Goal: Task Accomplishment & Management: Use online tool/utility

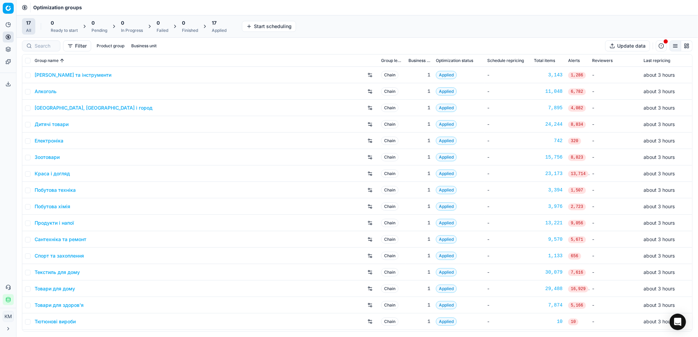
click at [52, 175] on link "Краса і догляд" at bounding box center [52, 173] width 35 height 7
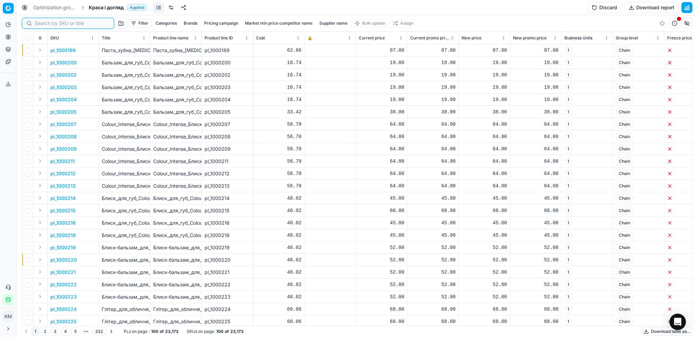
click at [46, 24] on input at bounding box center [72, 23] width 75 height 7
paste input "417244"
type input "417244"
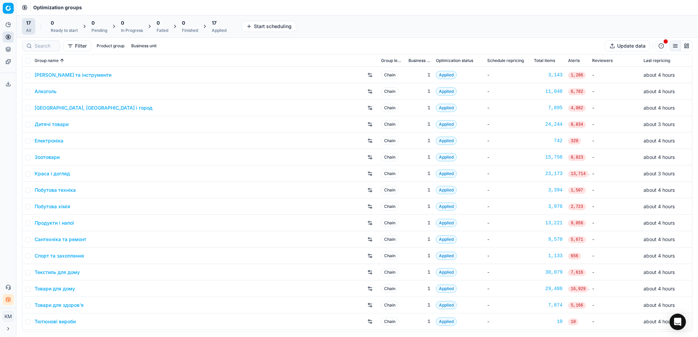
click at [66, 174] on link "Краса і догляд" at bounding box center [52, 173] width 35 height 7
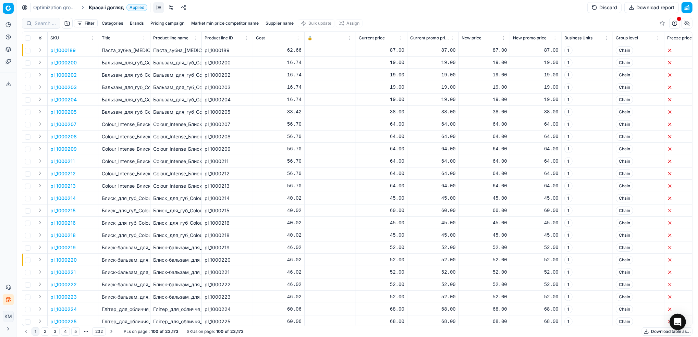
click at [285, 23] on button "Supplier name" at bounding box center [280, 23] width 34 height 8
type input "t"
type input "ельфа лабораторія"
click at [309, 108] on button "Apply" at bounding box center [312, 105] width 17 height 8
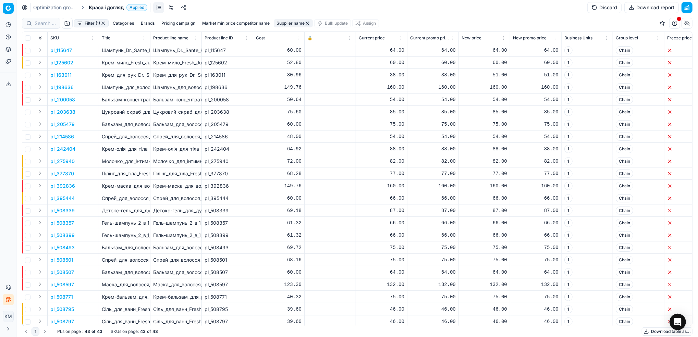
click at [655, 331] on button "Download table as..." at bounding box center [667, 332] width 51 height 8
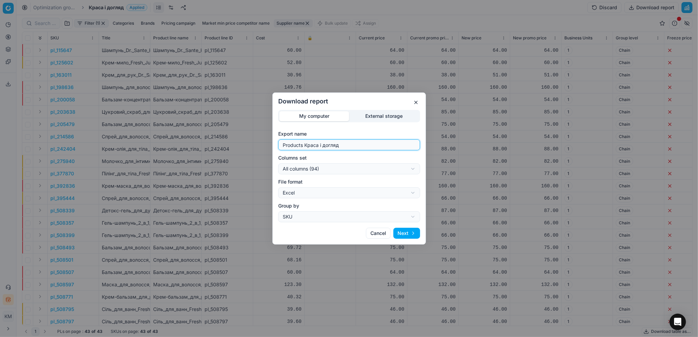
drag, startPoint x: 347, startPoint y: 144, endPoint x: 260, endPoint y: 124, distance: 88.4
click at [260, 124] on div "Download report My computer External storage Export name Products Краса і догля…" at bounding box center [349, 168] width 698 height 337
type input "ел"
click at [403, 232] on button "Next" at bounding box center [406, 233] width 27 height 11
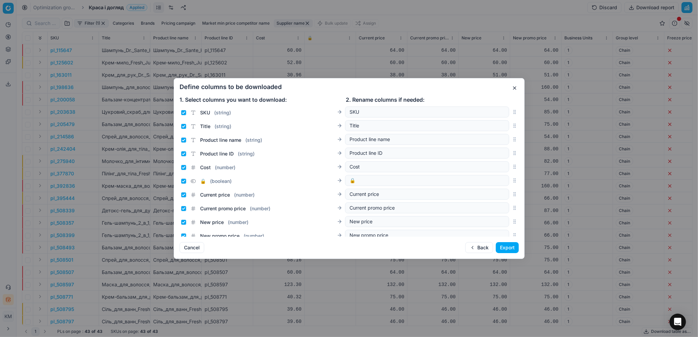
click at [510, 249] on button "Export" at bounding box center [507, 247] width 23 height 11
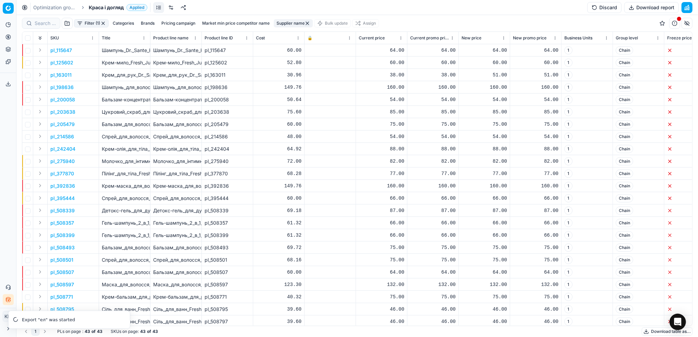
drag, startPoint x: 65, startPoint y: 5, endPoint x: 85, endPoint y: 9, distance: 20.2
click at [65, 5] on link "Optimization groups" at bounding box center [55, 7] width 44 height 7
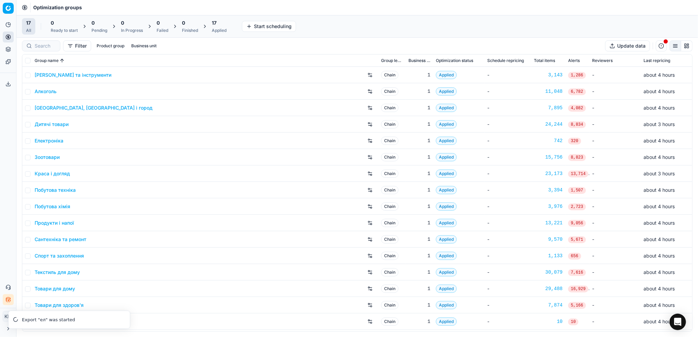
click at [63, 123] on link "Дитячі товари" at bounding box center [52, 124] width 34 height 7
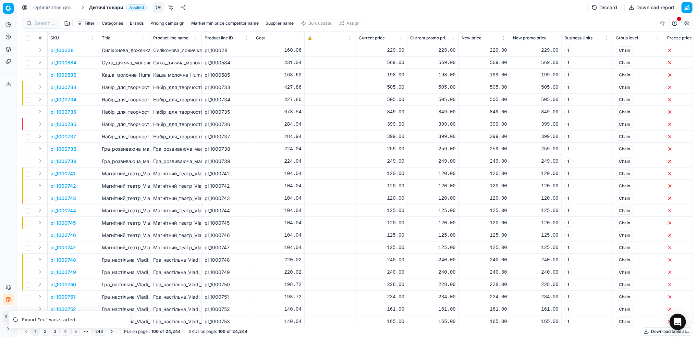
click at [281, 23] on button "Supplier name" at bounding box center [280, 23] width 34 height 8
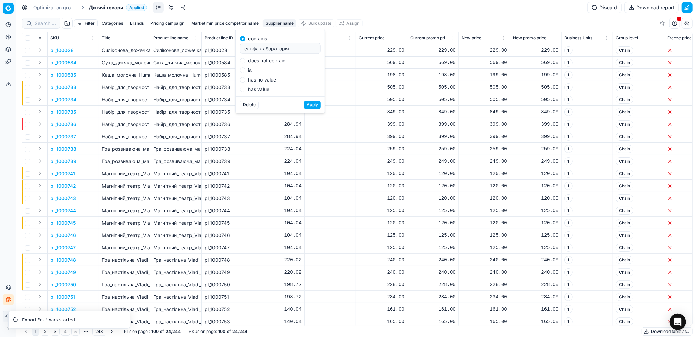
type input "ельфа лабораторія"
click at [310, 106] on button "Apply" at bounding box center [312, 105] width 17 height 8
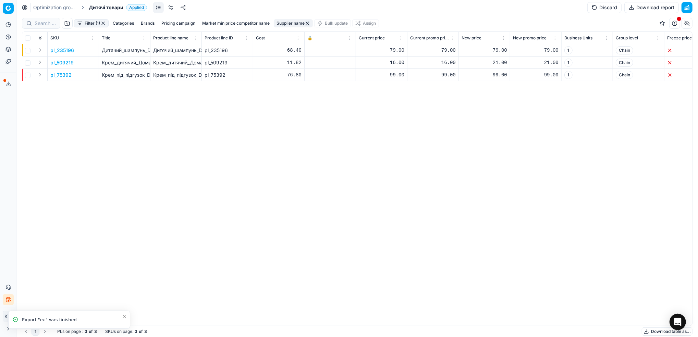
click at [292, 23] on button "Supplier name" at bounding box center [293, 23] width 39 height 8
drag, startPoint x: 293, startPoint y: 49, endPoint x: 310, endPoint y: 52, distance: 17.3
click at [274, 48] on input "ельфа лабораторія" at bounding box center [294, 48] width 75 height 10
type input "ельфа"
click at [332, 104] on button "Apply" at bounding box center [326, 105] width 17 height 8
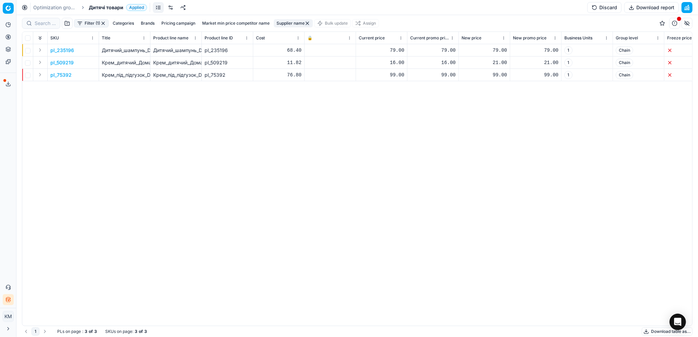
click at [645, 333] on button "Download table as..." at bounding box center [667, 332] width 51 height 8
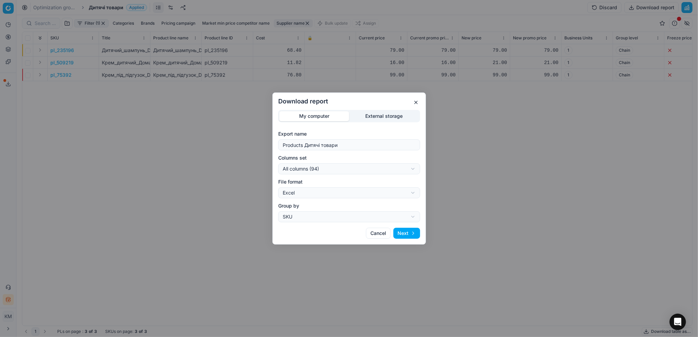
click at [415, 231] on button "Next" at bounding box center [406, 233] width 27 height 11
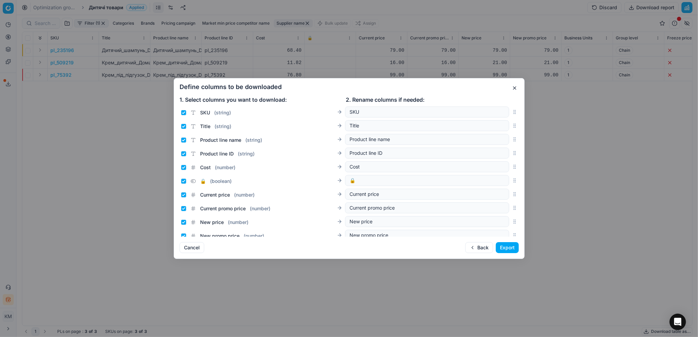
click at [508, 244] on button "Export" at bounding box center [507, 247] width 23 height 11
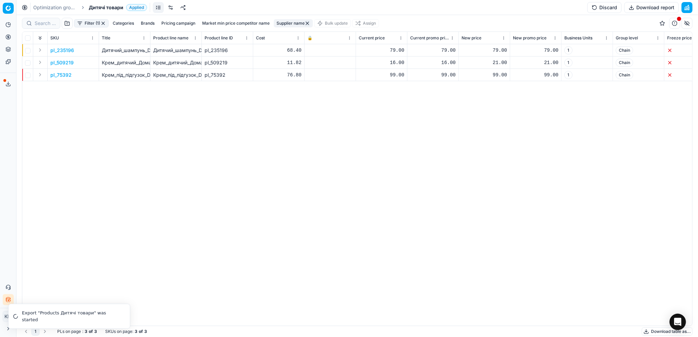
click at [71, 5] on link "Optimization groups" at bounding box center [55, 7] width 44 height 7
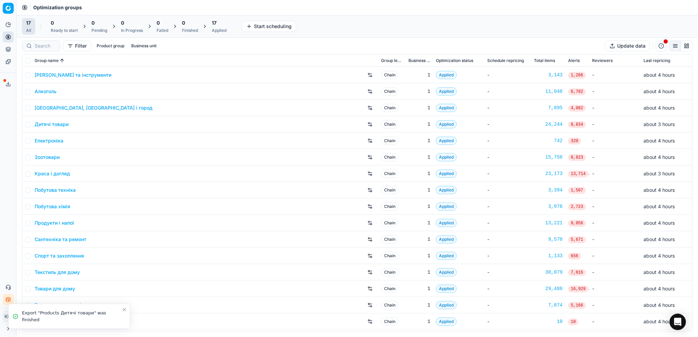
click at [47, 173] on link "Краса і догляд" at bounding box center [52, 173] width 35 height 7
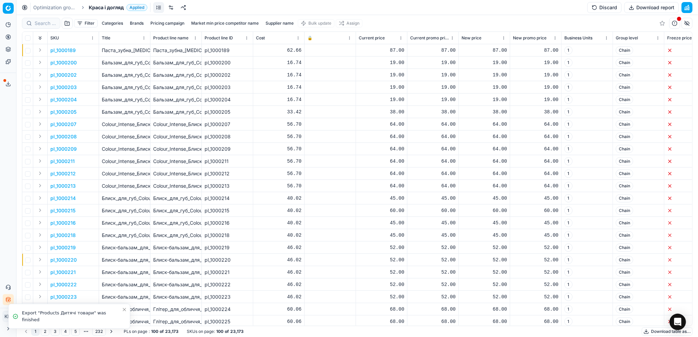
click at [285, 23] on button "Supplier name" at bounding box center [280, 23] width 34 height 8
type input "к"
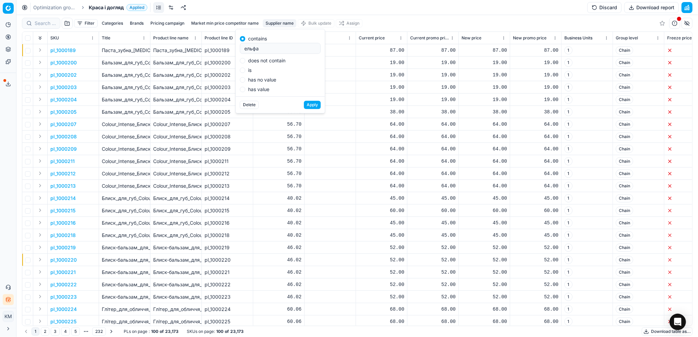
type input "ельфа"
click at [312, 107] on button "Apply" at bounding box center [312, 105] width 17 height 8
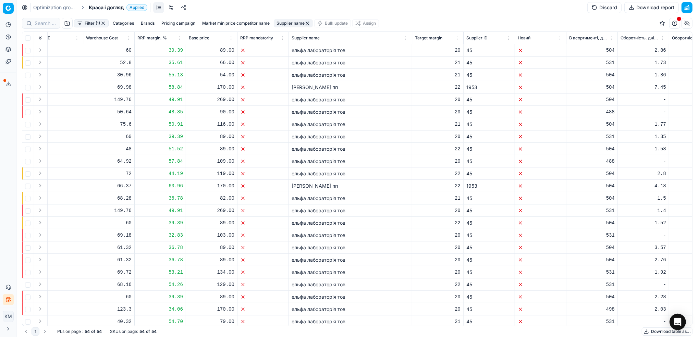
scroll to position [0, 3763]
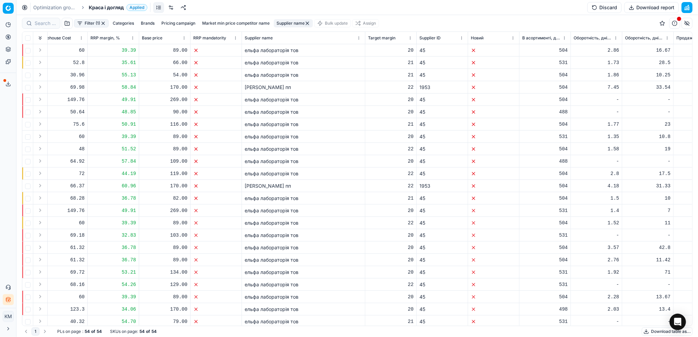
click at [647, 329] on button "Download table as..." at bounding box center [667, 332] width 51 height 8
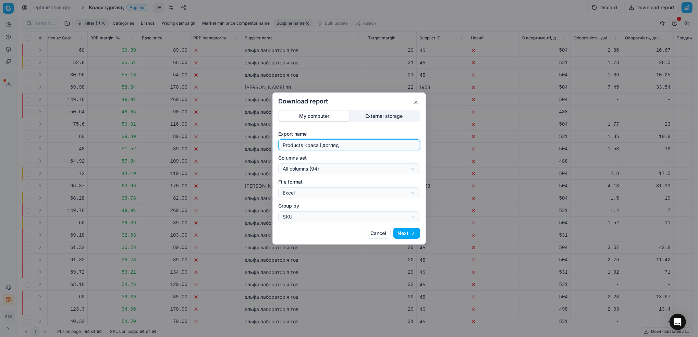
drag, startPoint x: 348, startPoint y: 147, endPoint x: 252, endPoint y: 140, distance: 96.2
click at [252, 140] on div "Download report My computer External storage Export name Products Краса і догля…" at bounding box center [349, 168] width 698 height 337
type input "ельфа"
click at [409, 234] on button "Next" at bounding box center [406, 233] width 27 height 11
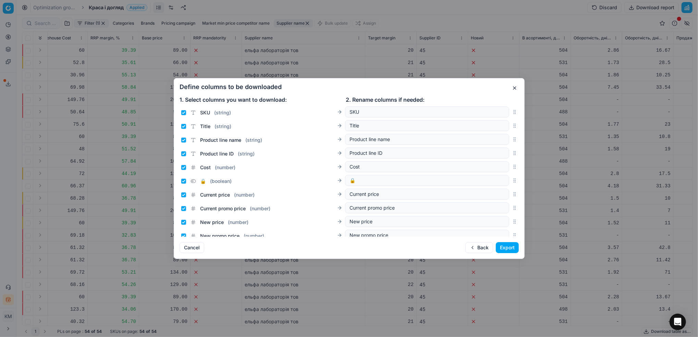
click at [505, 247] on button "Export" at bounding box center [507, 247] width 23 height 11
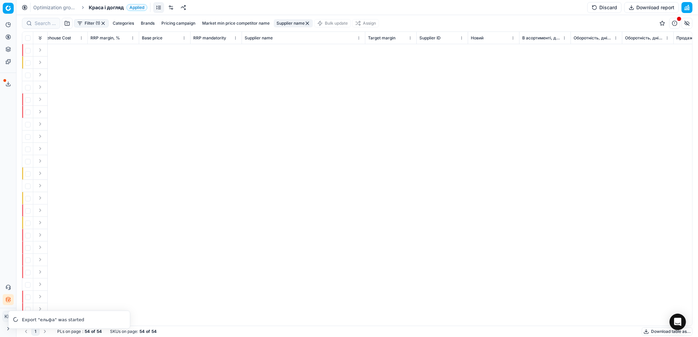
scroll to position [0, 36]
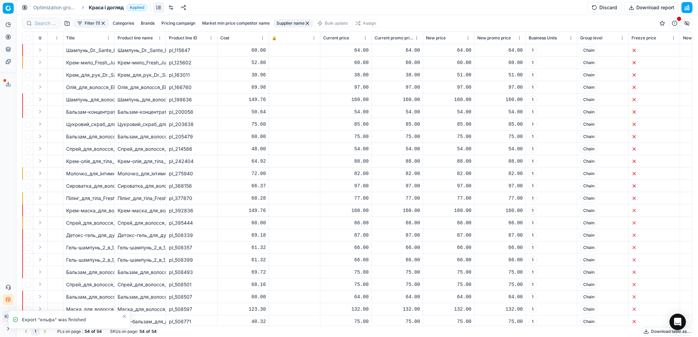
click at [6, 86] on icon at bounding box center [8, 85] width 4 height 1
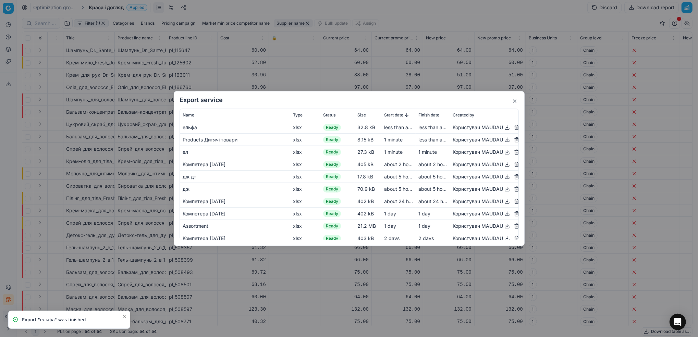
click at [503, 129] on button "button" at bounding box center [507, 127] width 8 height 8
click at [503, 136] on button "button" at bounding box center [507, 140] width 8 height 8
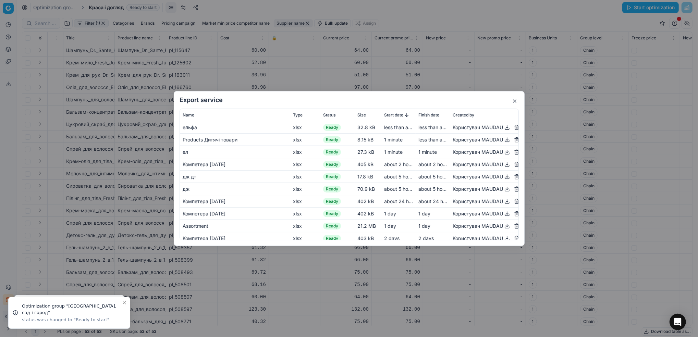
click at [513, 98] on button "button" at bounding box center [514, 101] width 8 height 8
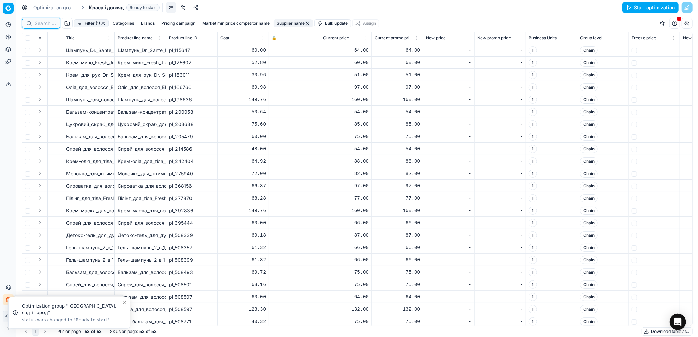
click at [40, 23] on input at bounding box center [45, 23] width 21 height 7
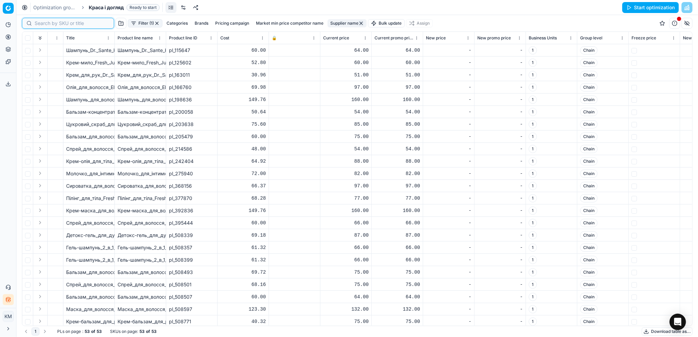
paste input "509167"
type input "509167"
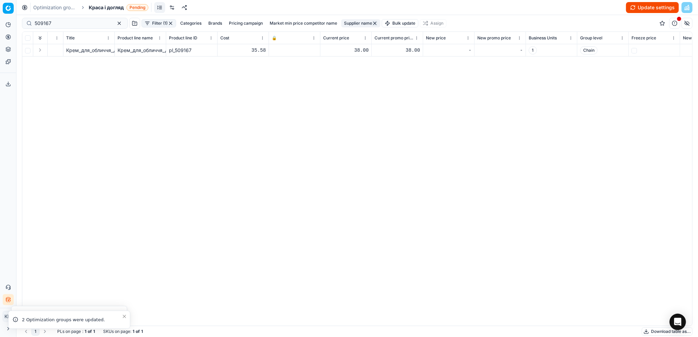
click at [86, 51] on span "Крем_для_обличчя_Домашний_Доктор_Секрет_молодості,_30_мл" at bounding box center [143, 50] width 155 height 6
click at [180, 49] on div "pl_509167" at bounding box center [192, 50] width 46 height 7
click at [72, 48] on span "Крем_для_обличчя_Домашний_Доктор_Секрет_молодості,_30_мл" at bounding box center [143, 50] width 155 height 6
click at [55, 50] on td "pl_ 509167" at bounding box center [37, 50] width 51 height 12
click at [80, 52] on span "Крем_для_обличчя_Домашний_Доктор_Секрет_молодості,_30_мл" at bounding box center [143, 50] width 155 height 6
